Goal: Go to known website: Access a specific website the user already knows

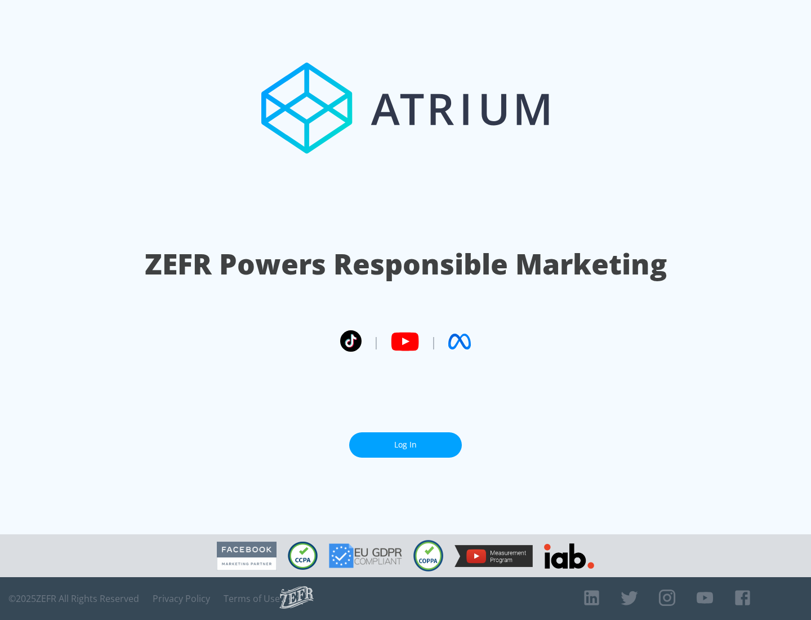
click at [406, 444] on link "Log In" at bounding box center [405, 444] width 113 height 25
